Goal: Ask a question

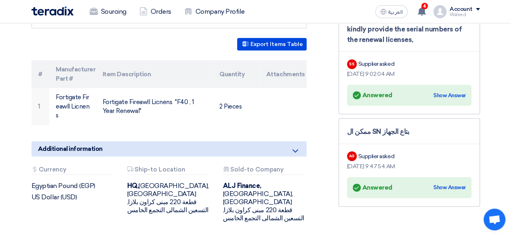
scroll to position [226, 0]
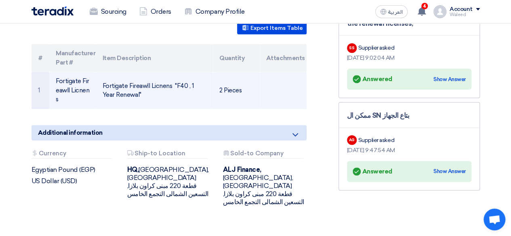
click at [79, 82] on td "Fortigate Fireawll Licnens" at bounding box center [72, 90] width 47 height 37
click at [85, 80] on td "Fortigate Fireawll Licnens" at bounding box center [72, 90] width 47 height 37
click at [148, 84] on td "Fortigate Fireawll Licnens "F40 , 1 Year Renewal"" at bounding box center [154, 90] width 117 height 37
drag, startPoint x: 235, startPoint y: 89, endPoint x: 231, endPoint y: 80, distance: 9.8
click at [231, 80] on td "2 Pieces" at bounding box center [236, 90] width 47 height 37
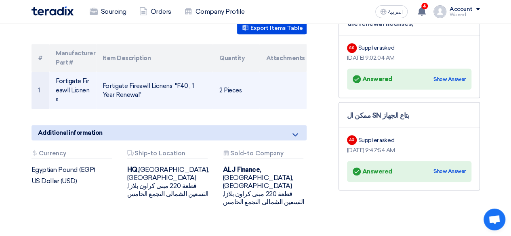
click at [231, 80] on td "2 Pieces" at bounding box center [236, 90] width 47 height 37
click at [263, 76] on td at bounding box center [283, 90] width 47 height 37
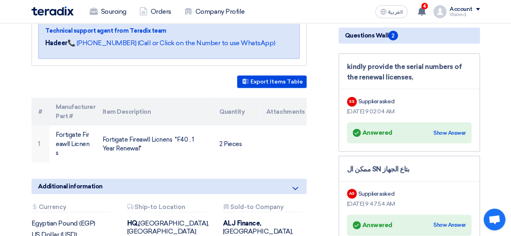
scroll to position [171, 0]
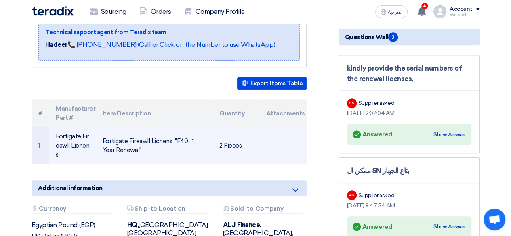
click at [62, 130] on td "Fortigate Fireawll Licnens" at bounding box center [72, 145] width 47 height 37
click at [32, 136] on td "1" at bounding box center [41, 145] width 18 height 37
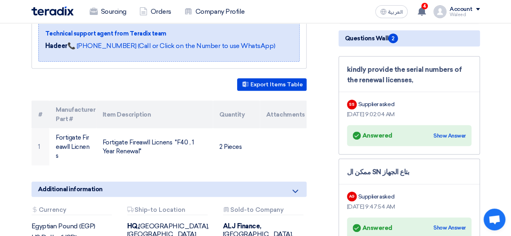
scroll to position [181, 0]
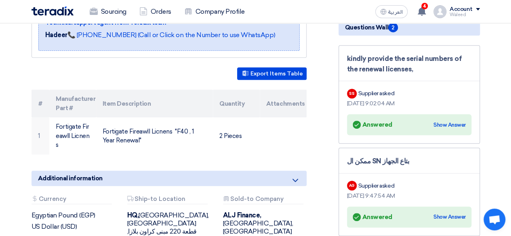
click at [13, 109] on section "Fortigate Fireawll Licnens Buyer Information [PERSON_NAME] Senior Admin & Procu…" at bounding box center [255, 117] width 511 height 385
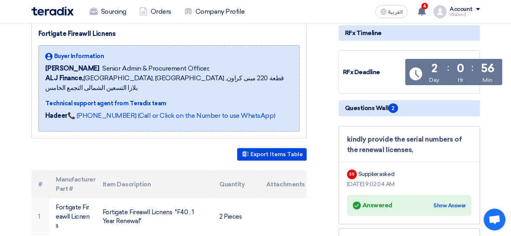
scroll to position [84, 0]
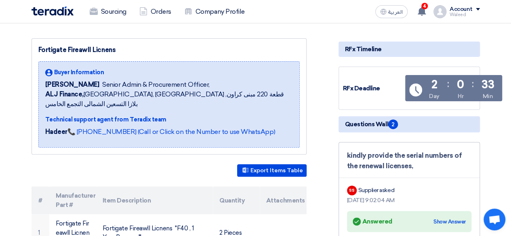
click at [13, 88] on section "Fortigate Fireawll Licnens Buyer Information [PERSON_NAME] Senior Admin & Procu…" at bounding box center [255, 214] width 511 height 385
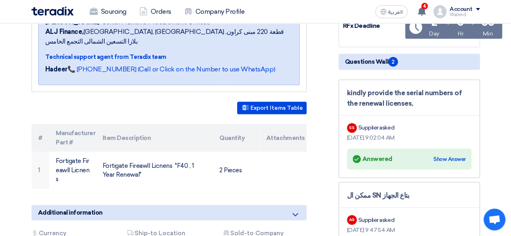
scroll to position [148, 0]
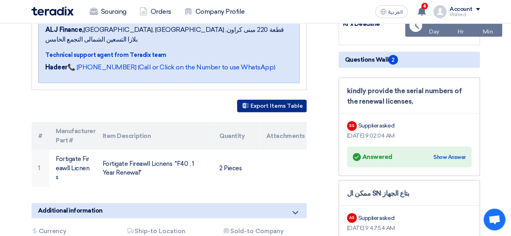
click at [272, 100] on button "Export Items Table" at bounding box center [271, 106] width 69 height 13
click at [14, 130] on section "Fortigate Fireawll Licnens Buyer Information [PERSON_NAME] Senior Admin & Procu…" at bounding box center [255, 150] width 511 height 385
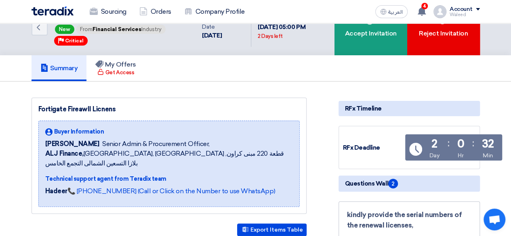
scroll to position [0, 0]
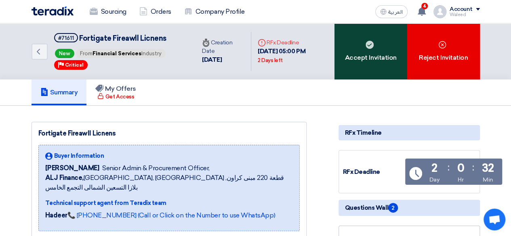
click at [373, 55] on div "Accept Invitation" at bounding box center [370, 51] width 73 height 56
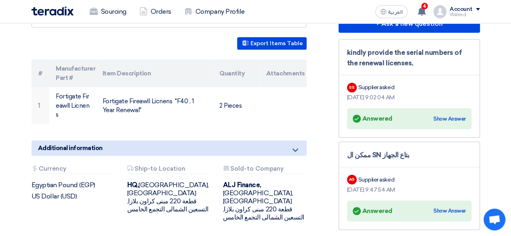
scroll to position [210, 0]
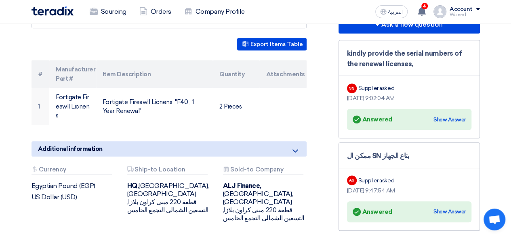
click at [10, 106] on section "Fortigate Fireawll Licnens Buyer Information [PERSON_NAME] Senior Admin & Procu…" at bounding box center [255, 88] width 511 height 385
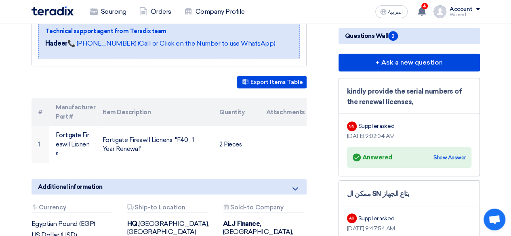
scroll to position [162, 0]
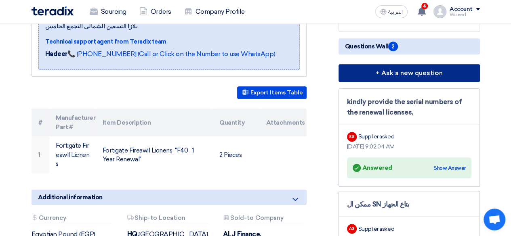
click at [405, 82] on button "+ Ask a new question" at bounding box center [409, 73] width 141 height 18
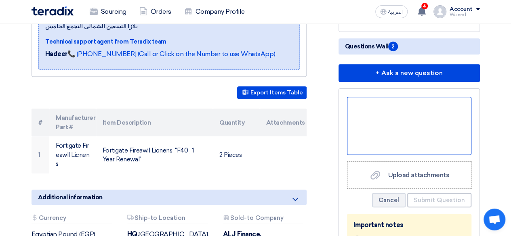
click at [393, 127] on div at bounding box center [409, 126] width 124 height 58
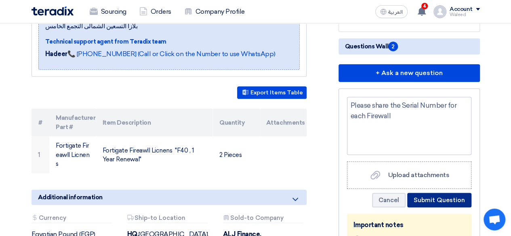
click at [438, 208] on button "Submit Question" at bounding box center [439, 200] width 64 height 15
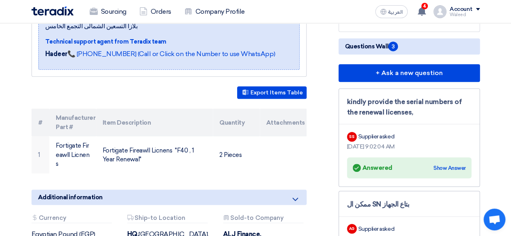
click at [376, 118] on div "kindly provide the serial numbers of the renewal licenses," at bounding box center [409, 107] width 124 height 21
click at [444, 172] on div "Show Answer" at bounding box center [449, 168] width 32 height 8
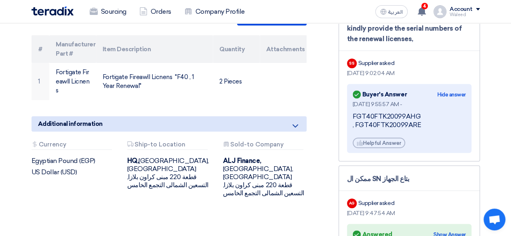
scroll to position [227, 0]
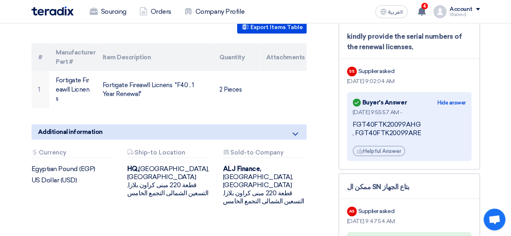
drag, startPoint x: 421, startPoint y: 144, endPoint x: 350, endPoint y: 139, distance: 71.3
click at [350, 139] on div "Answered Buyer's Answer Hide answer [DATE] 9:55:57 AM - FGT40FTK20099AHG , FGT4…" at bounding box center [409, 126] width 124 height 69
copy div "FGT40FTK20099AHG , FGT40FTK20099ARE"
click at [482, 130] on div "RFx Timeline RFx Deadline Time Remaining 2 Day : 0 Hr : 25 Min Questions Wall 3…" at bounding box center [409, 137] width 154 height 484
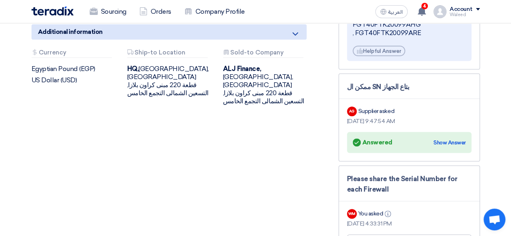
scroll to position [328, 0]
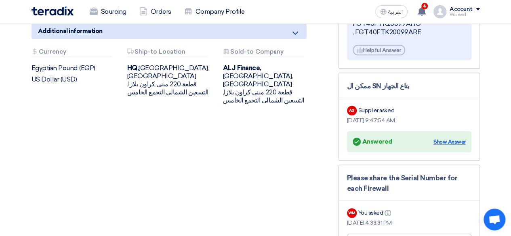
click at [448, 146] on div "Show Answer" at bounding box center [449, 142] width 32 height 8
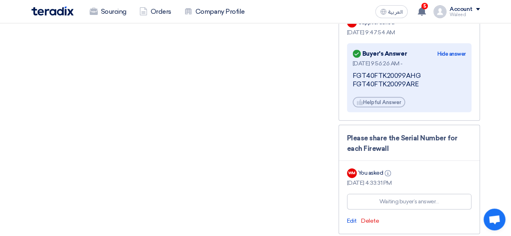
scroll to position [420, 0]
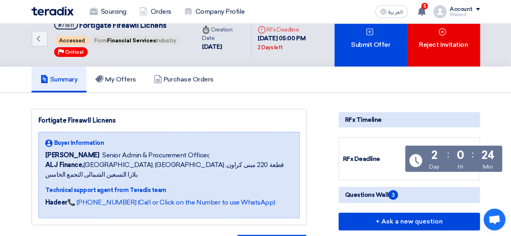
scroll to position [0, 0]
